Goal: Navigation & Orientation: Find specific page/section

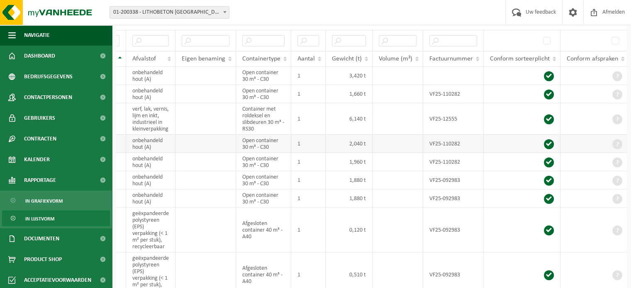
scroll to position [167, 0]
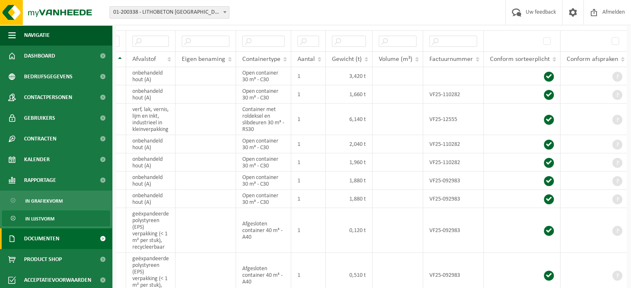
click at [47, 240] on span "Documenten" at bounding box center [41, 238] width 35 height 21
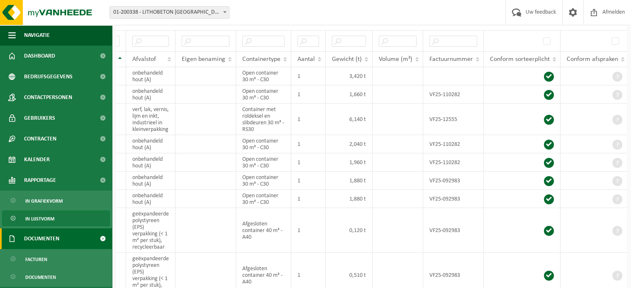
scroll to position [40, 0]
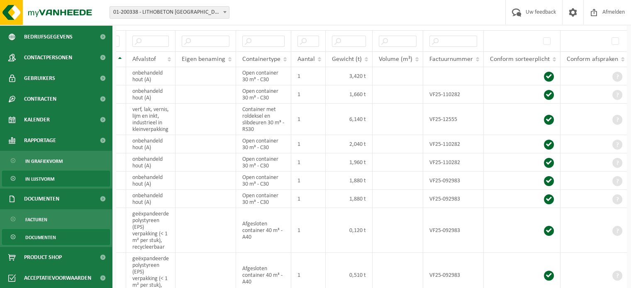
click at [34, 236] on span "Documenten" at bounding box center [40, 238] width 31 height 16
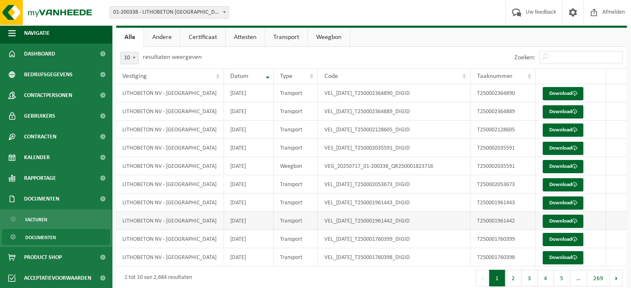
scroll to position [27, 0]
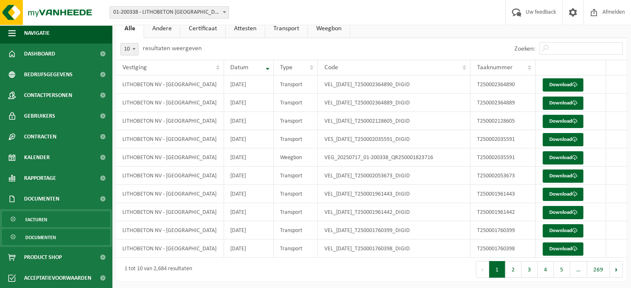
click at [55, 217] on link "Facturen" at bounding box center [56, 219] width 108 height 16
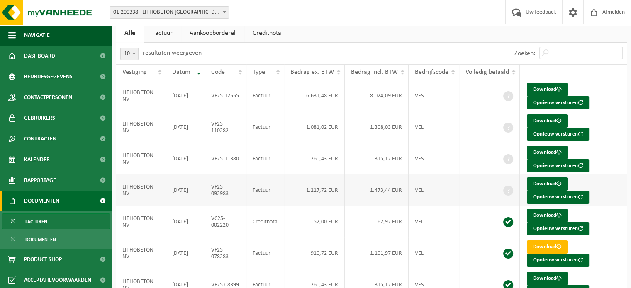
scroll to position [25, 0]
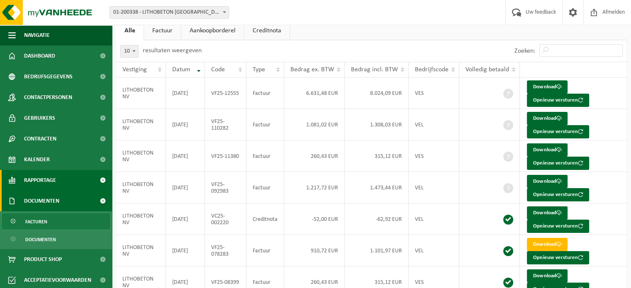
click at [59, 180] on link "Rapportage" at bounding box center [56, 180] width 112 height 21
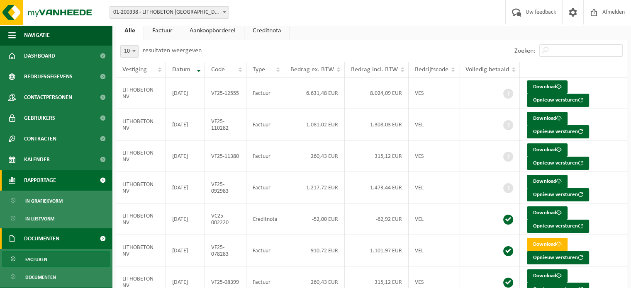
click at [59, 180] on link "Rapportage" at bounding box center [56, 180] width 112 height 21
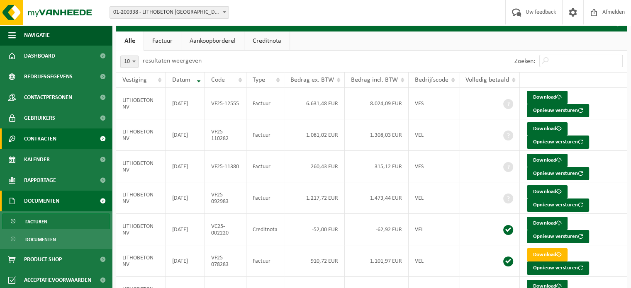
scroll to position [13, 0]
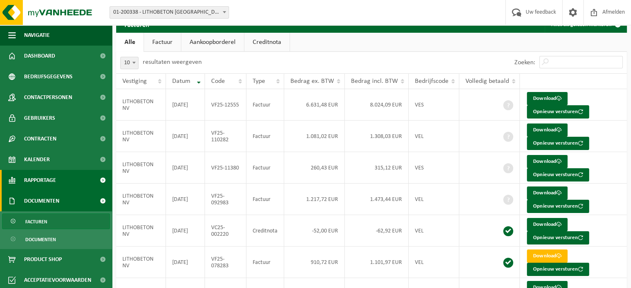
click at [43, 179] on span "Rapportage" at bounding box center [40, 180] width 32 height 21
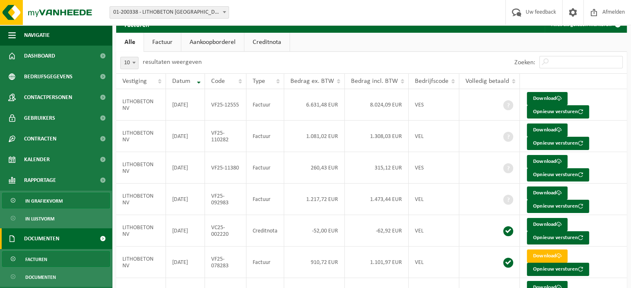
click at [37, 201] on span "In grafiekvorm" at bounding box center [43, 201] width 37 height 16
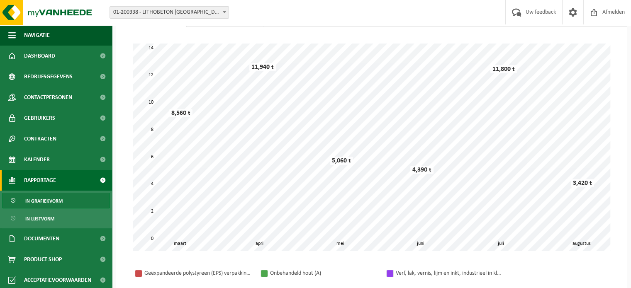
scroll to position [42, 0]
click at [59, 76] on span "Bedrijfsgegevens" at bounding box center [48, 76] width 49 height 21
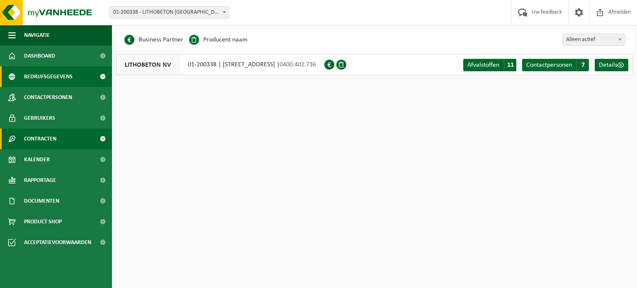
click at [41, 139] on span "Contracten" at bounding box center [40, 139] width 32 height 21
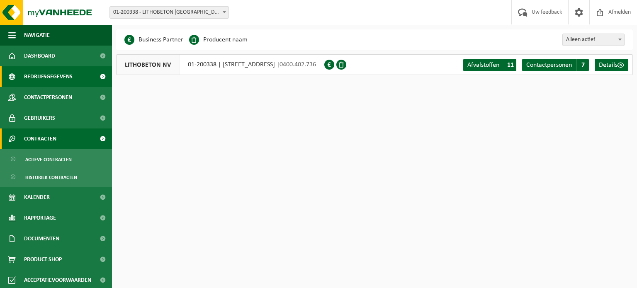
click at [41, 139] on span "Contracten" at bounding box center [40, 139] width 32 height 21
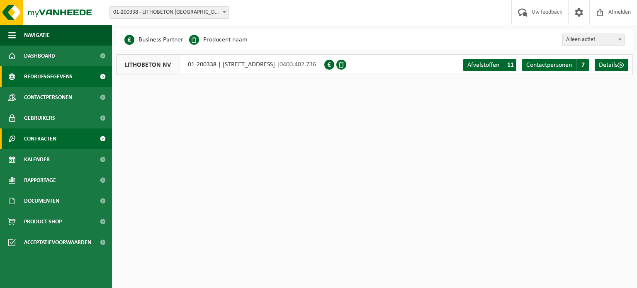
click at [41, 139] on span "Contracten" at bounding box center [40, 139] width 32 height 21
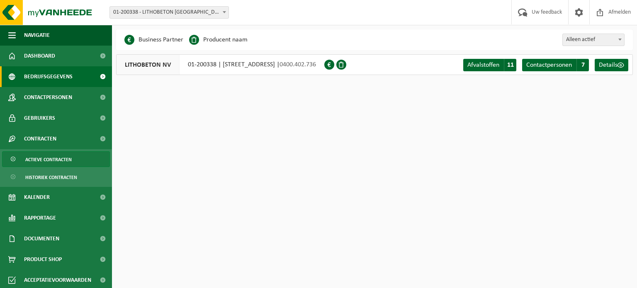
click at [43, 157] on span "Actieve contracten" at bounding box center [48, 160] width 46 height 16
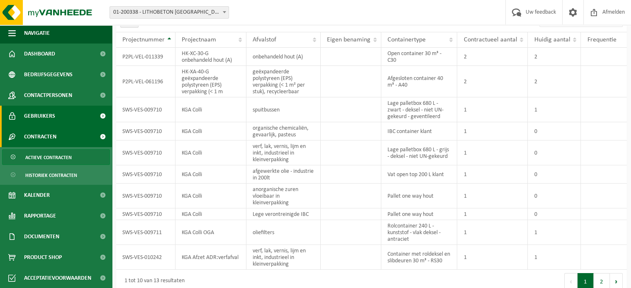
scroll to position [2, 0]
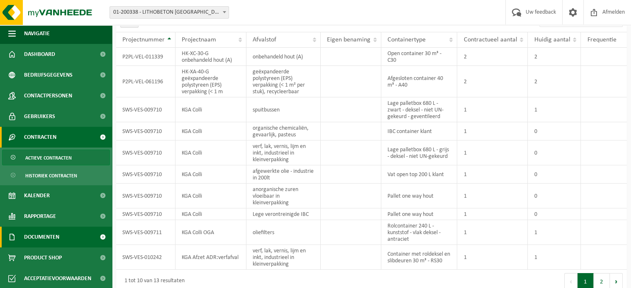
click at [38, 236] on span "Documenten" at bounding box center [41, 237] width 35 height 21
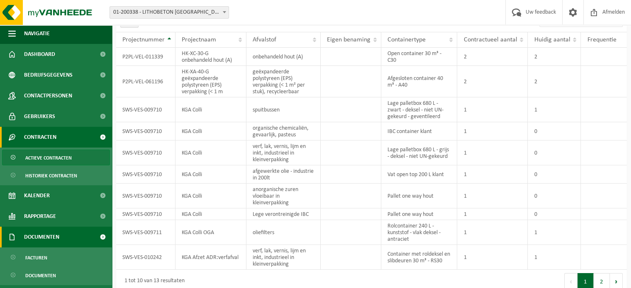
scroll to position [40, 0]
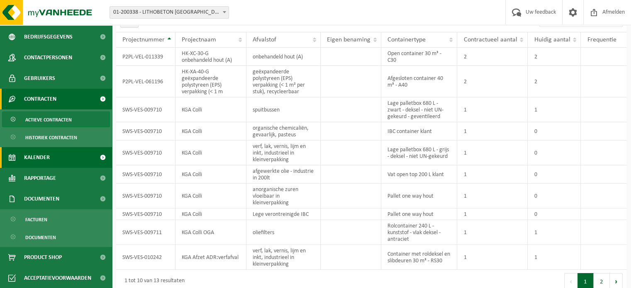
click at [43, 160] on span "Kalender" at bounding box center [37, 157] width 26 height 21
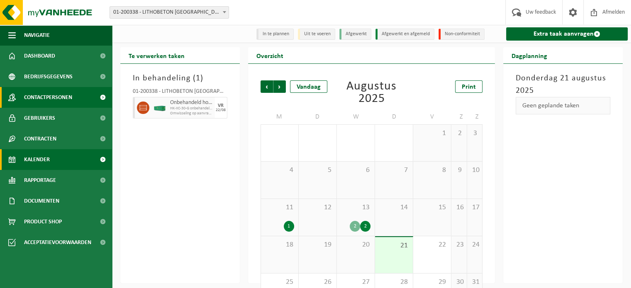
click at [42, 102] on span "Contactpersonen" at bounding box center [48, 97] width 48 height 21
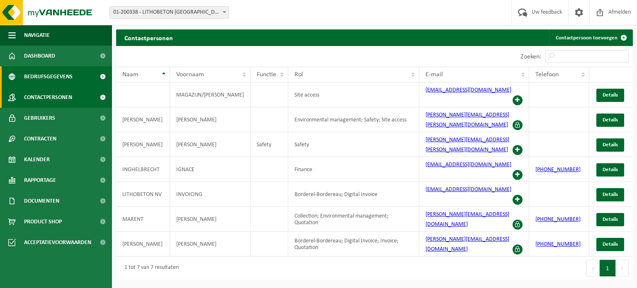
click at [47, 81] on span "Bedrijfsgegevens" at bounding box center [48, 76] width 49 height 21
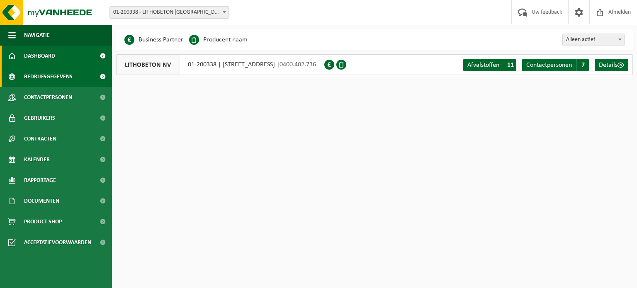
click at [33, 59] on span "Dashboard" at bounding box center [39, 56] width 31 height 21
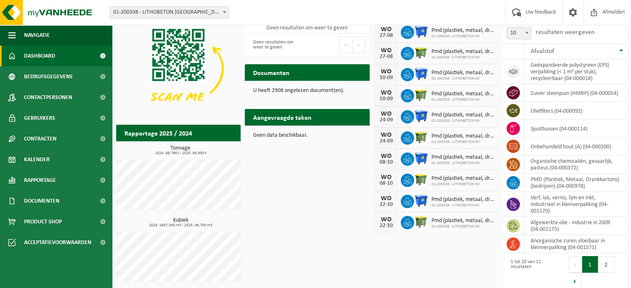
scroll to position [32, 0]
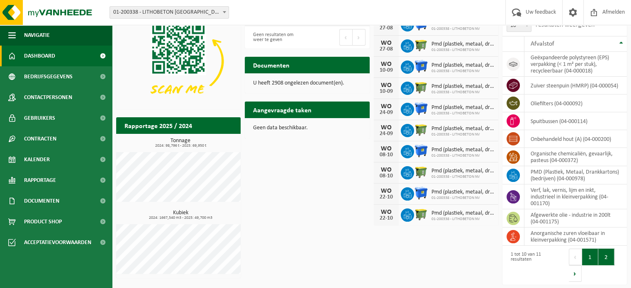
click at [605, 260] on button "2" at bounding box center [606, 257] width 16 height 17
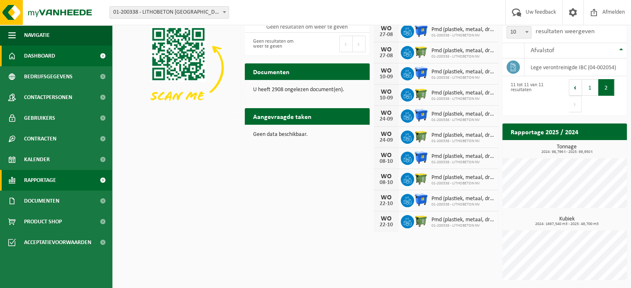
scroll to position [0, 0]
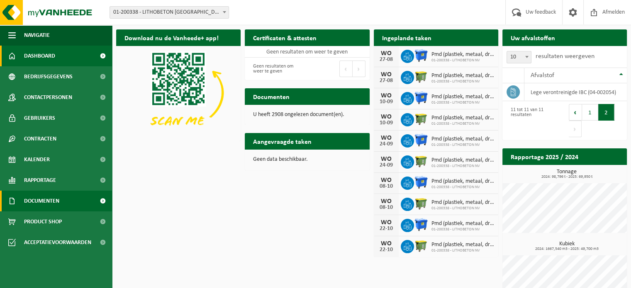
click at [33, 204] on span "Documenten" at bounding box center [41, 201] width 35 height 21
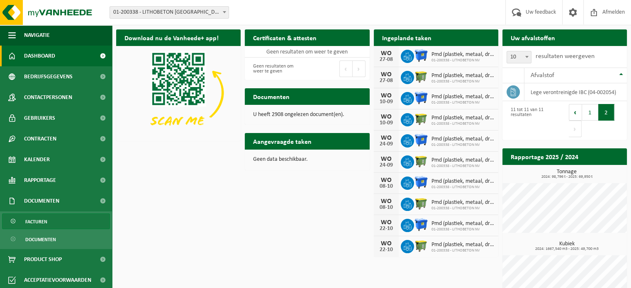
click at [30, 222] on span "Facturen" at bounding box center [36, 222] width 22 height 16
